Goal: Task Accomplishment & Management: Manage account settings

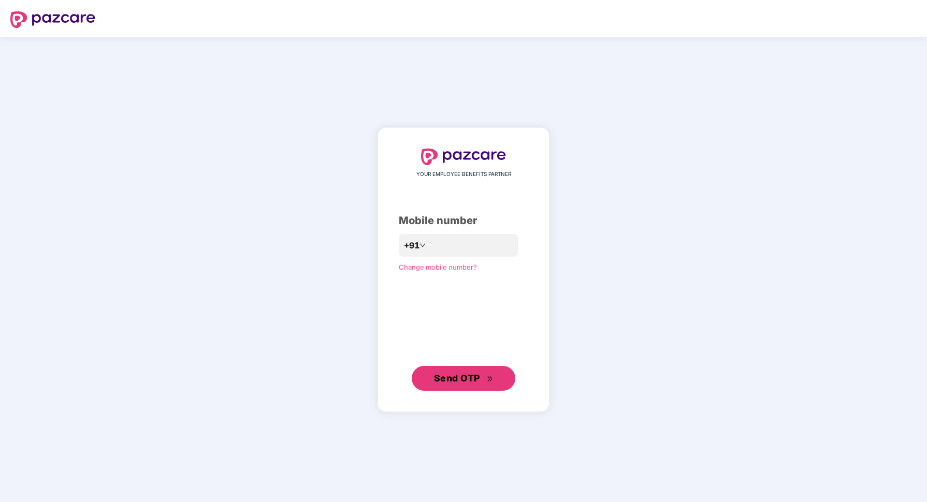
drag, startPoint x: 482, startPoint y: 378, endPoint x: 494, endPoint y: 220, distance: 158.0
click at [494, 220] on div "YOUR EMPLOYEE BENEFITS PARTNER Mobile number +91 ********* Change mobile number…" at bounding box center [463, 270] width 129 height 242
click at [428, 244] on input "*********" at bounding box center [470, 245] width 85 height 17
click at [485, 377] on span "Send OTP" at bounding box center [464, 379] width 60 height 15
click at [480, 375] on span "Send OTP" at bounding box center [457, 378] width 46 height 11
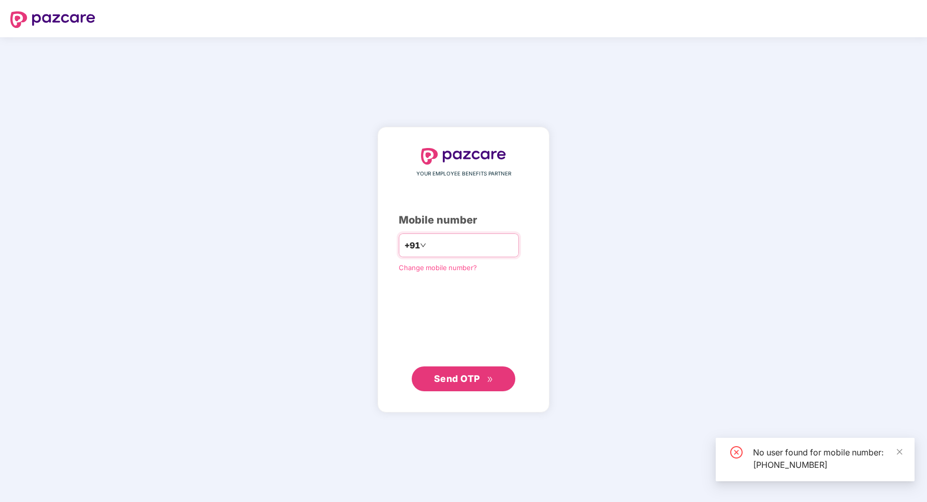
click at [487, 243] on input "**********" at bounding box center [470, 245] width 85 height 17
drag, startPoint x: 487, startPoint y: 243, endPoint x: 427, endPoint y: 239, distance: 60.7
click at [428, 239] on input "**********" at bounding box center [470, 245] width 85 height 17
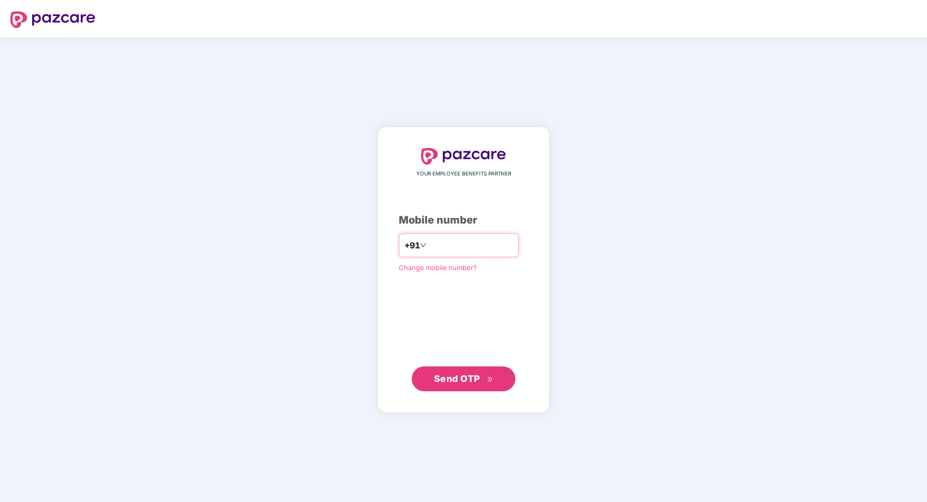
drag, startPoint x: 425, startPoint y: 245, endPoint x: 513, endPoint y: 234, distance: 88.7
click at [513, 234] on div "**********" at bounding box center [459, 246] width 120 height 24
click at [502, 243] on input "**********" at bounding box center [470, 245] width 85 height 17
type input "*"
type input "**********"
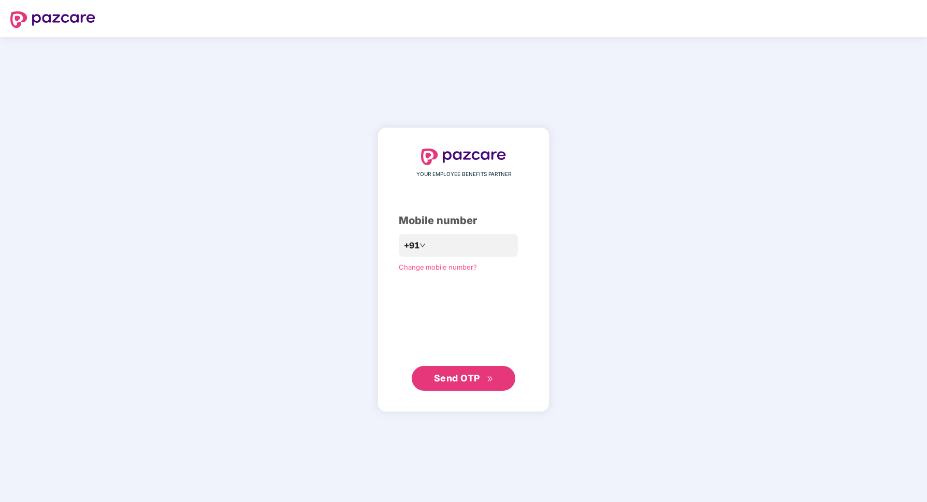
click at [484, 383] on span "Send OTP" at bounding box center [464, 378] width 60 height 15
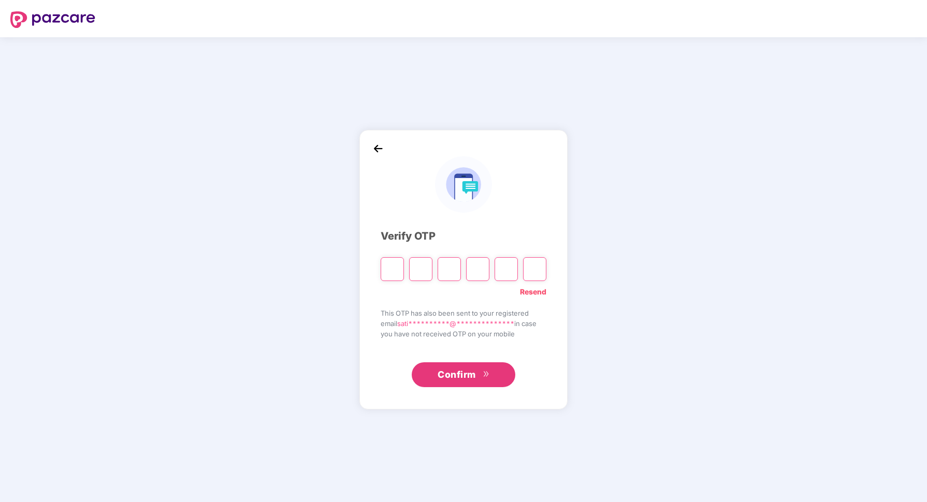
type input "*"
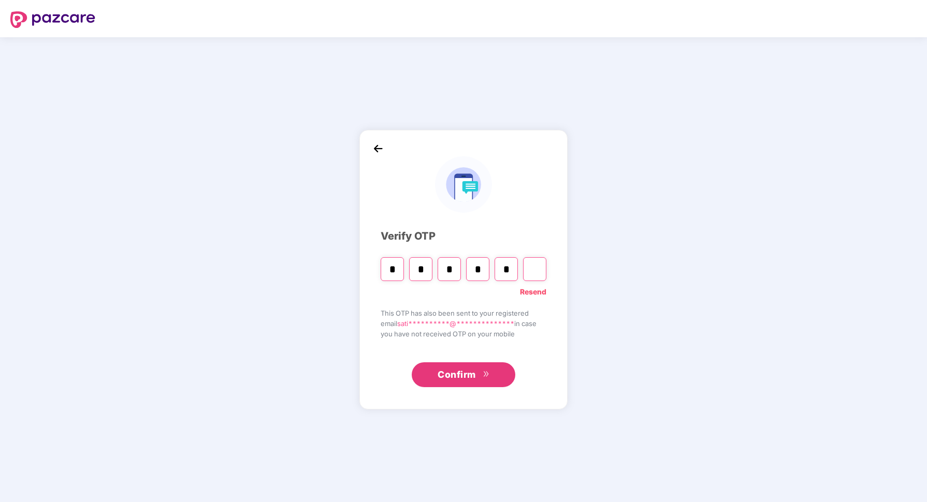
type input "*"
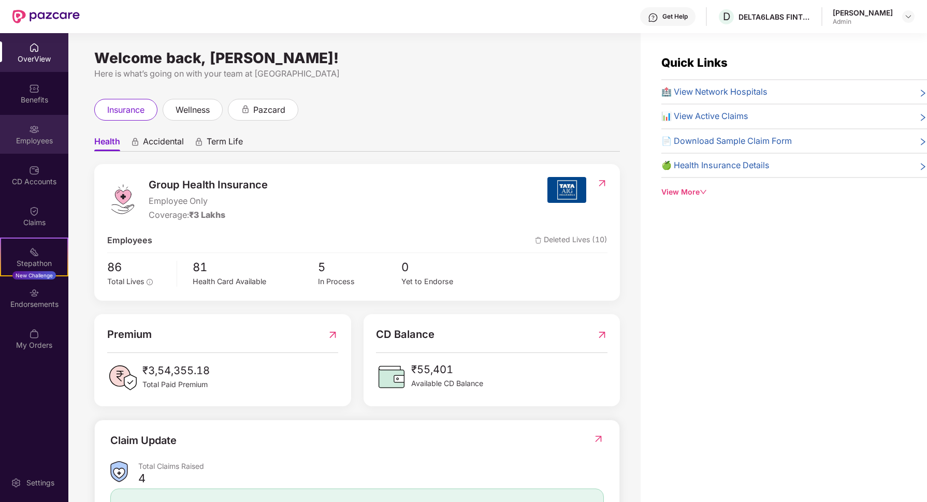
click at [42, 145] on div "Employees" at bounding box center [34, 141] width 68 height 10
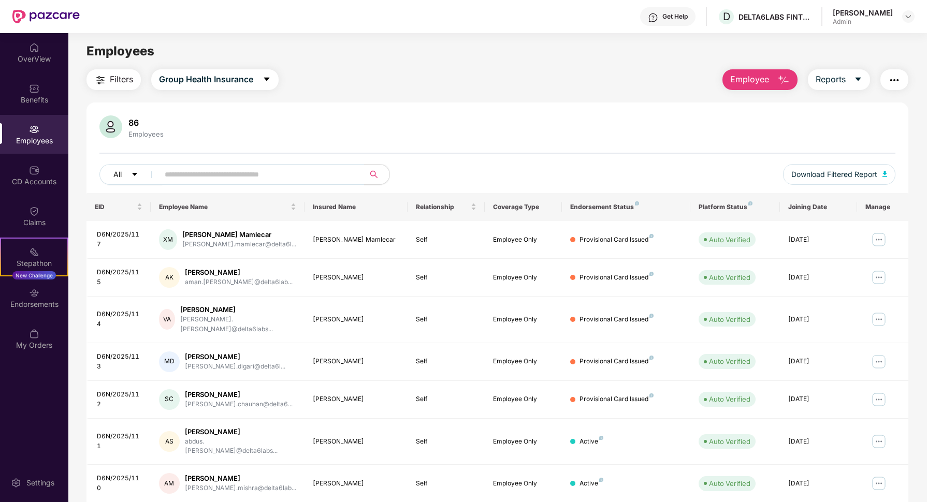
click at [136, 173] on icon "caret-down" at bounding box center [134, 174] width 5 height 3
click at [122, 82] on span "Filters" at bounding box center [121, 79] width 23 height 13
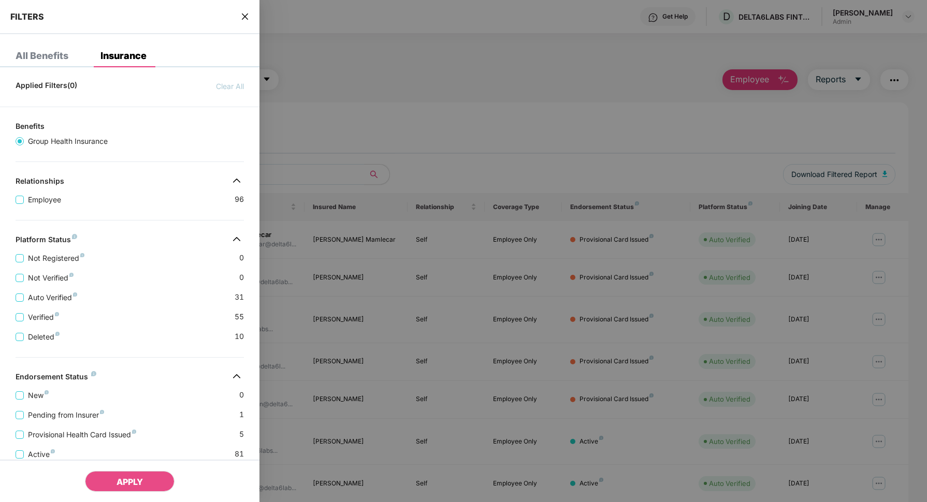
click at [519, 117] on div at bounding box center [463, 251] width 927 height 502
click at [248, 17] on icon "close" at bounding box center [245, 16] width 8 height 8
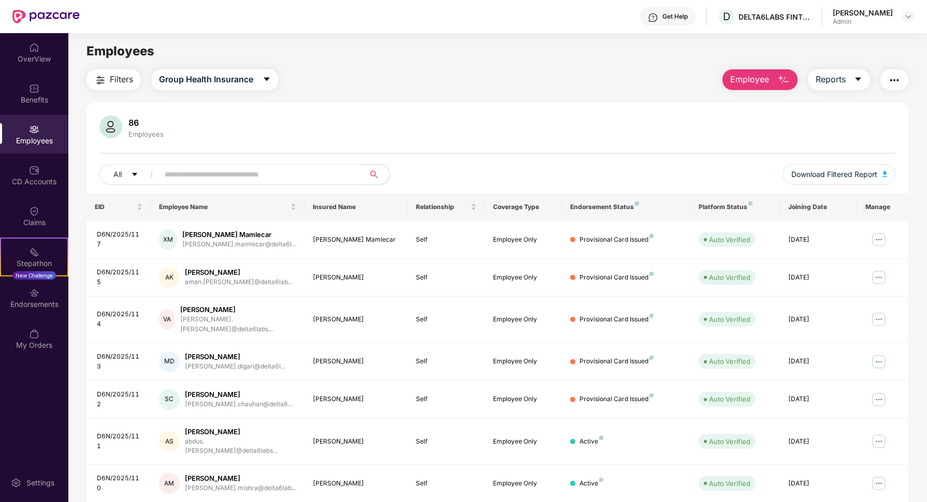
click at [117, 79] on span "Filters" at bounding box center [121, 79] width 23 height 13
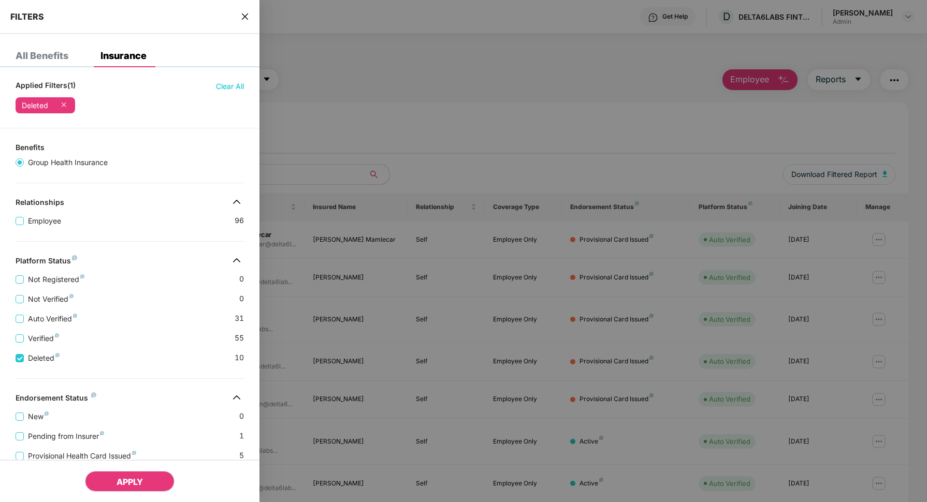
click at [141, 478] on span "APPLY" at bounding box center [130, 482] width 26 height 10
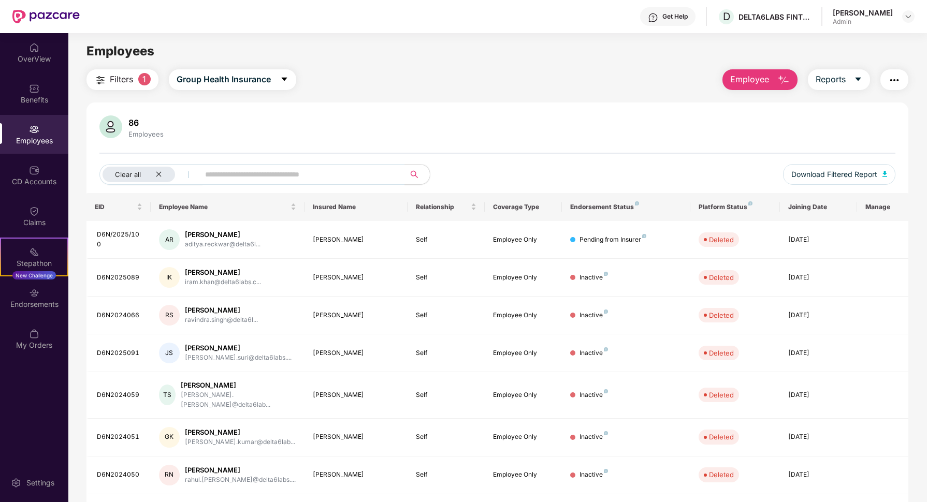
click at [128, 78] on span "Filters" at bounding box center [121, 79] width 23 height 13
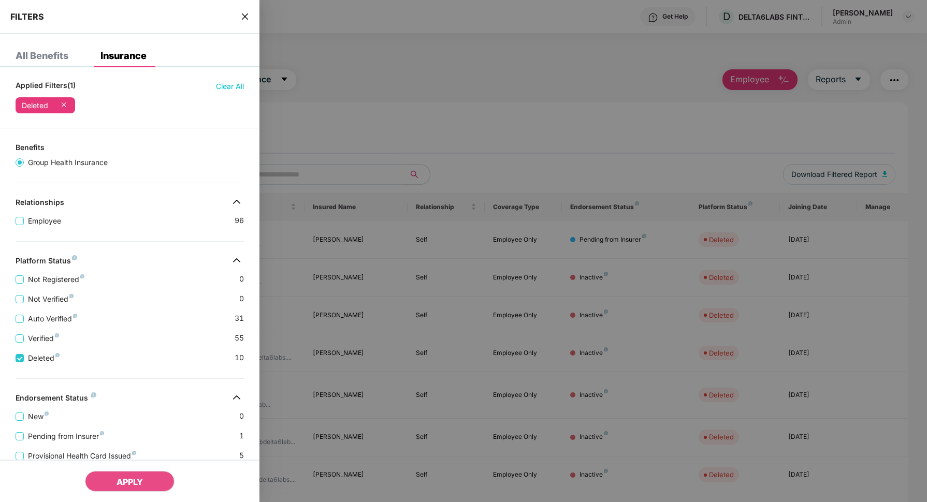
click at [400, 76] on div at bounding box center [463, 251] width 927 height 502
click at [246, 16] on icon "close" at bounding box center [245, 16] width 6 height 6
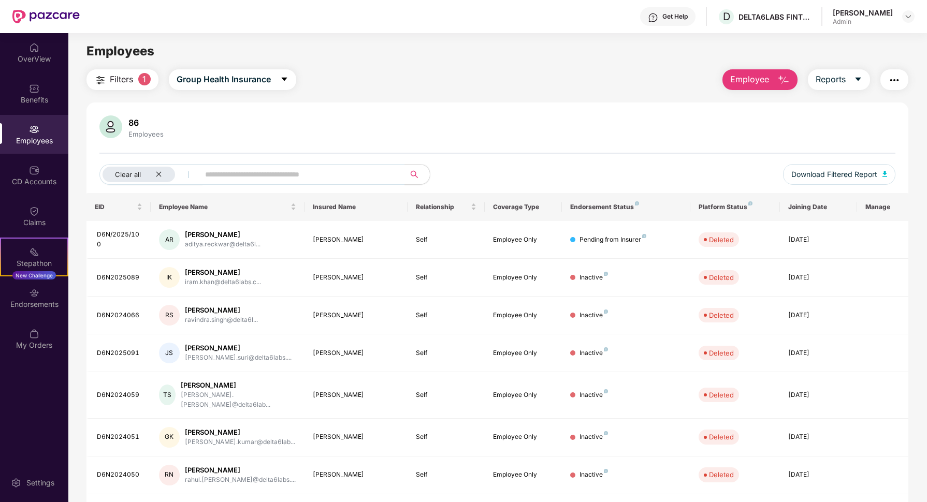
click at [136, 80] on button "Filters 1" at bounding box center [123, 79] width 72 height 21
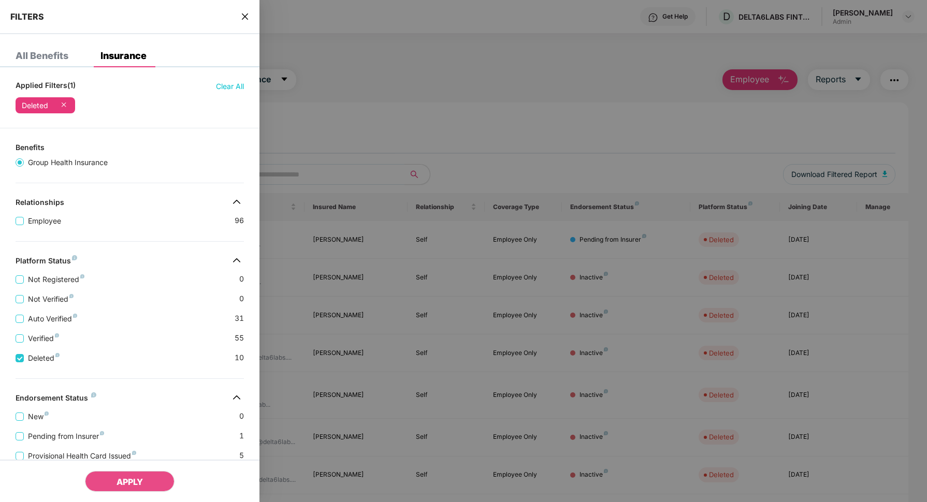
click at [64, 103] on icon at bounding box center [64, 104] width 10 height 10
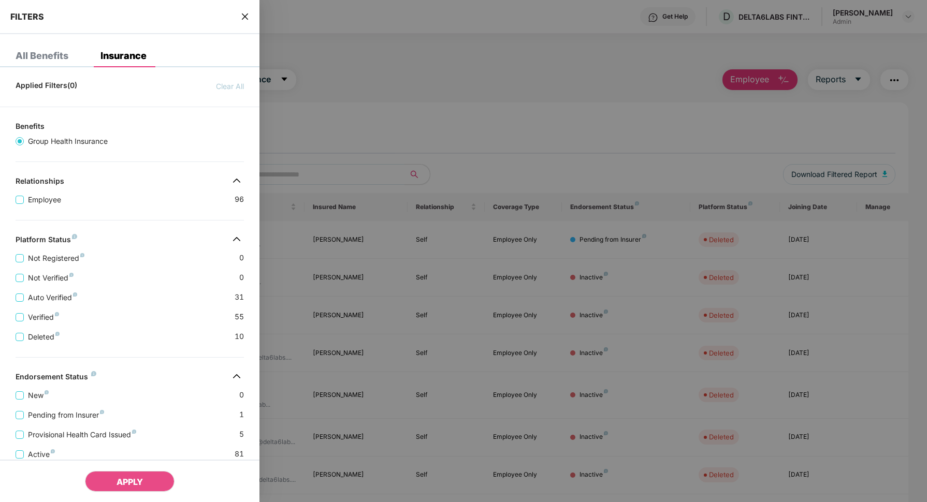
click at [53, 56] on div "All Benefits" at bounding box center [42, 56] width 53 height 10
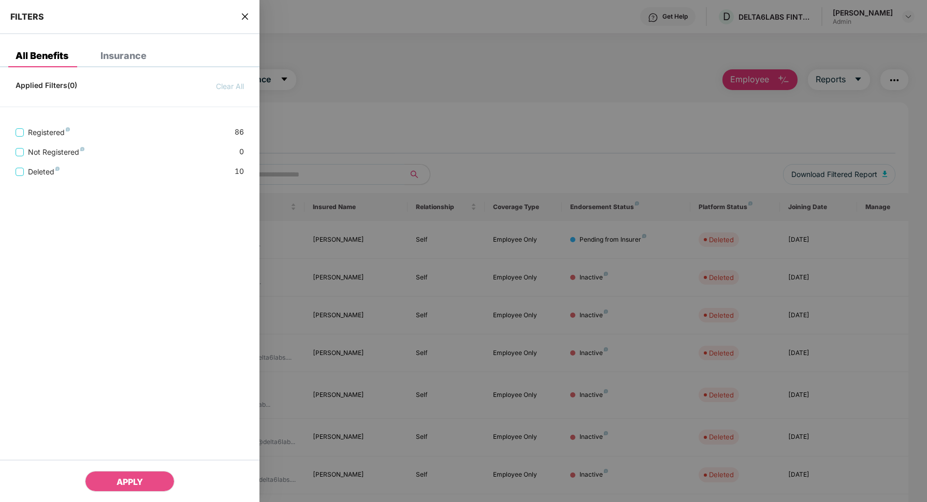
click at [325, 118] on div at bounding box center [463, 251] width 927 height 502
click at [248, 15] on icon "close" at bounding box center [245, 16] width 8 height 8
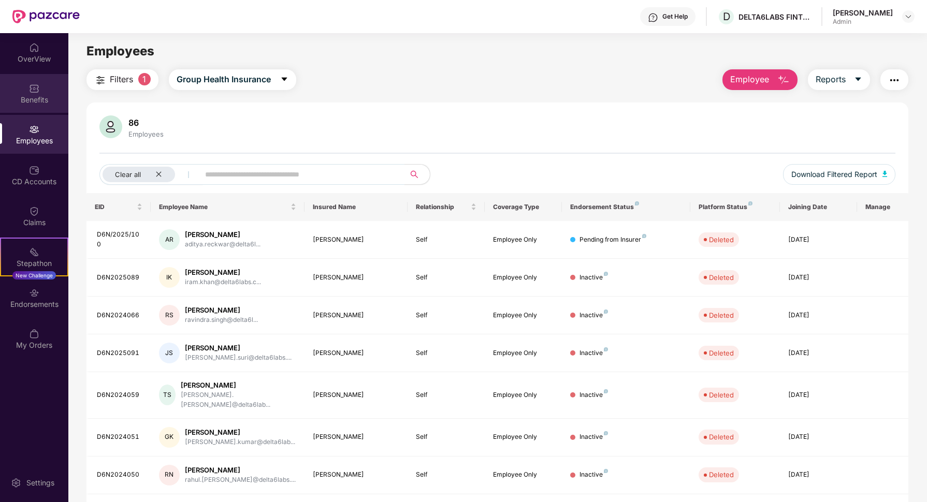
click at [31, 77] on div "Benefits" at bounding box center [34, 93] width 68 height 39
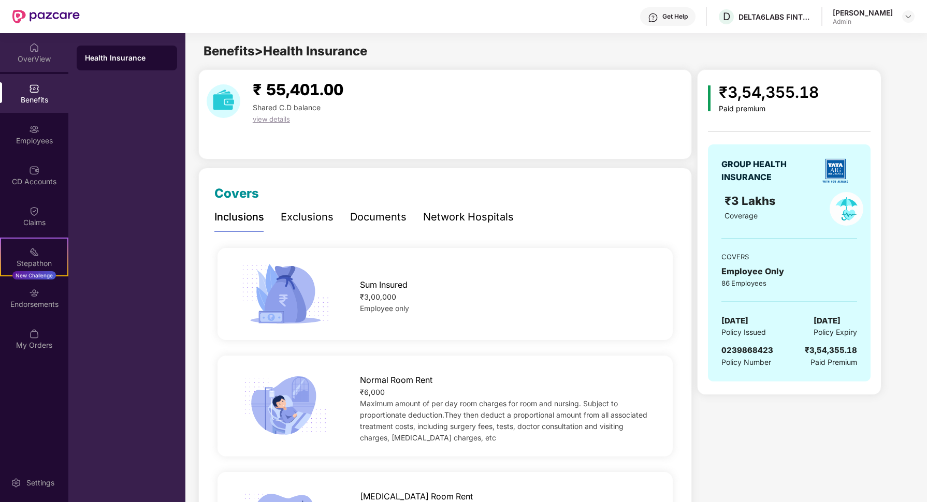
click at [32, 62] on div "OverView" at bounding box center [34, 59] width 68 height 10
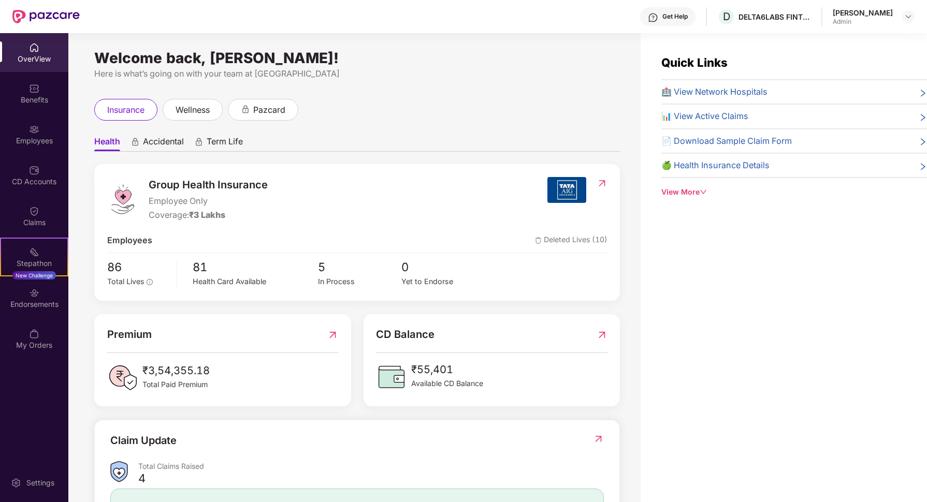
click at [36, 56] on div "OverView" at bounding box center [34, 59] width 68 height 10
click at [38, 141] on div "Employees" at bounding box center [34, 141] width 68 height 10
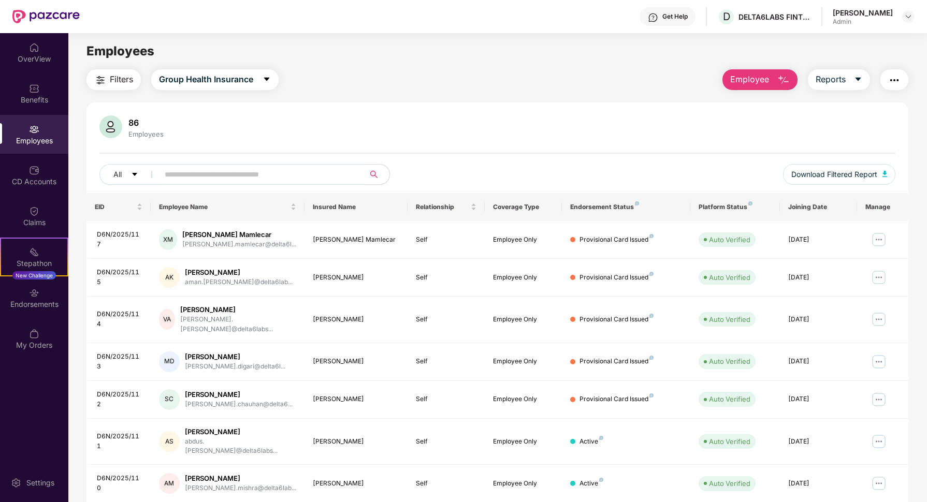
click at [110, 78] on span "Filters" at bounding box center [121, 79] width 23 height 13
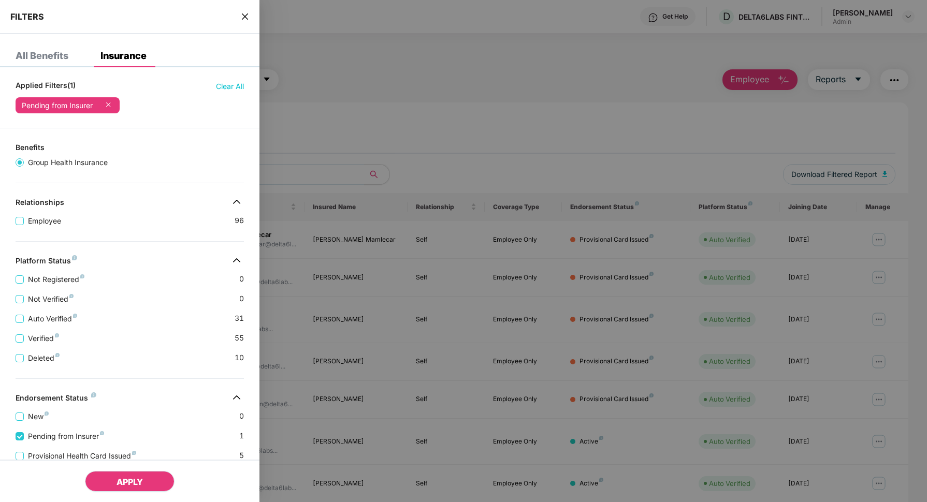
click at [137, 480] on span "APPLY" at bounding box center [130, 482] width 26 height 10
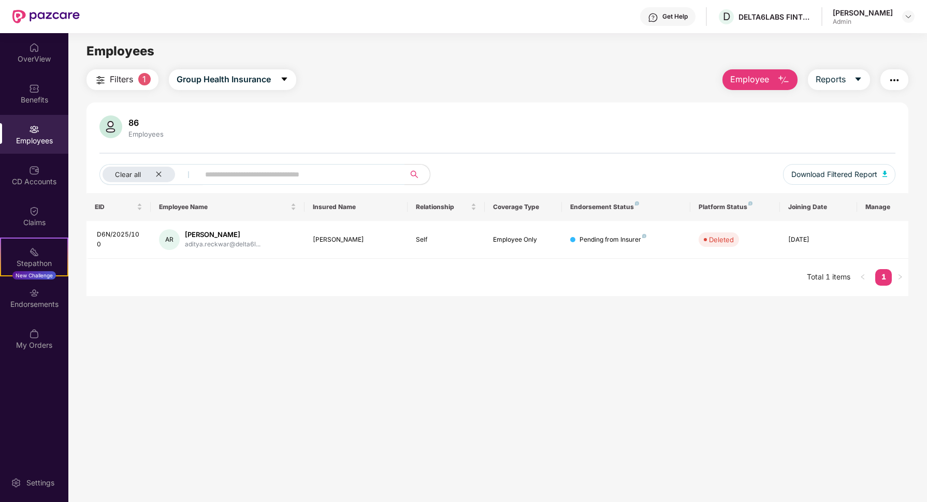
click at [134, 80] on button "Filters 1" at bounding box center [123, 79] width 72 height 21
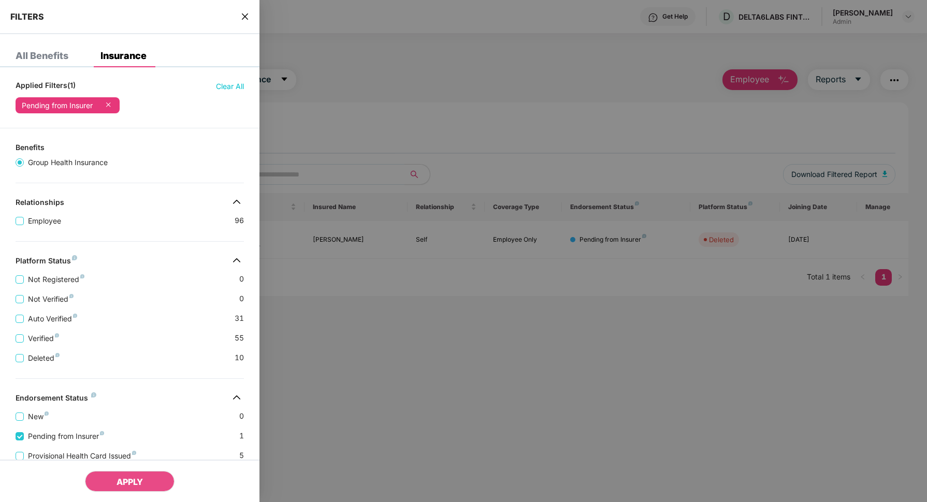
click at [111, 107] on icon at bounding box center [108, 104] width 10 height 10
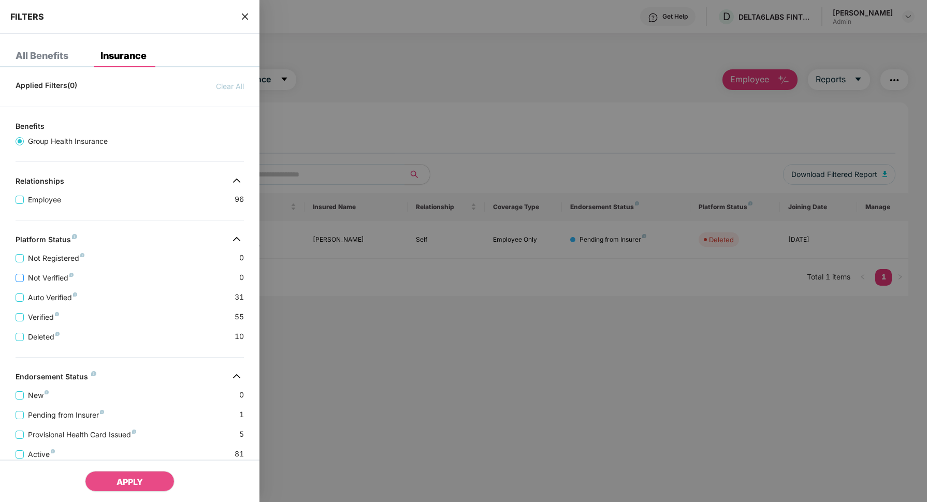
scroll to position [76, 0]
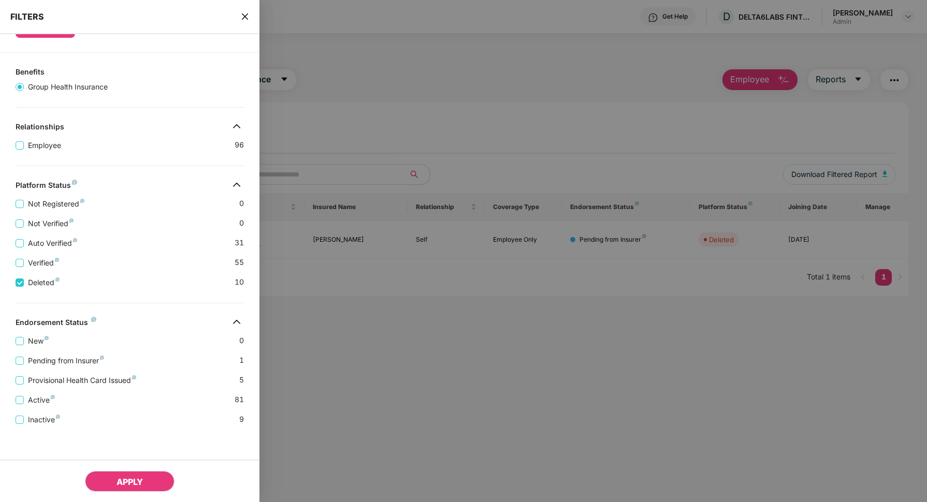
click at [149, 475] on button "APPLY" at bounding box center [130, 481] width 90 height 21
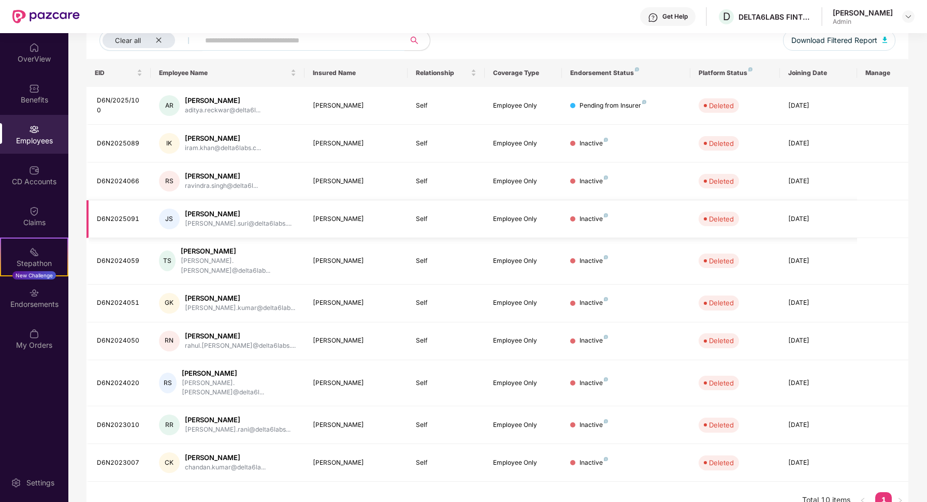
scroll to position [0, 0]
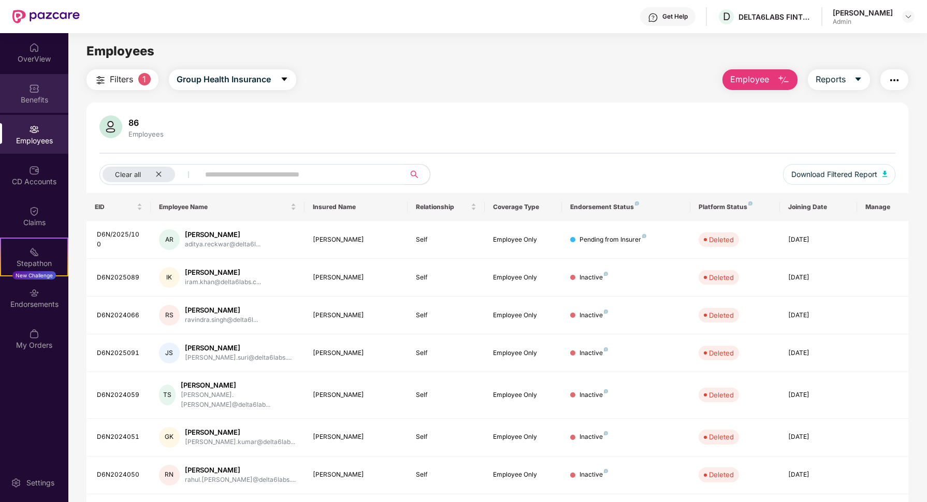
click at [37, 85] on img at bounding box center [34, 88] width 10 height 10
